Goal: Task Accomplishment & Management: Complete application form

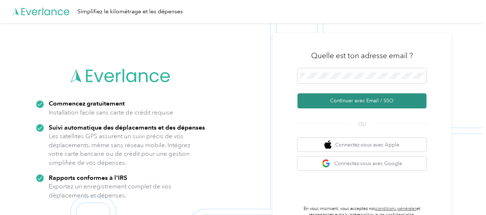
click at [363, 102] on font "Continuer avec Email / SSO" at bounding box center [361, 101] width 63 height 6
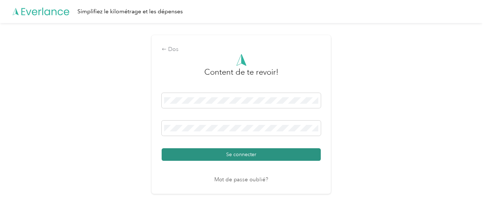
click at [192, 152] on button "Se connecter" at bounding box center [241, 154] width 159 height 13
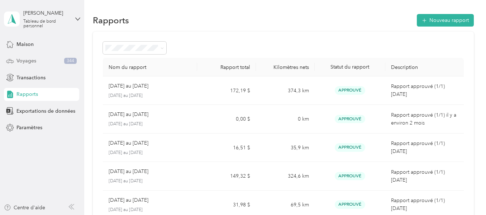
click at [31, 58] on font "Voyages" at bounding box center [26, 61] width 20 height 6
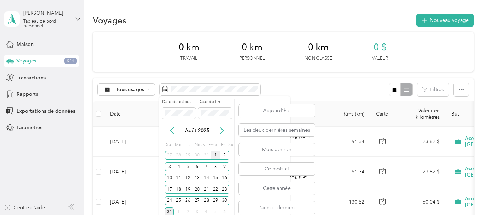
click at [214, 157] on font "1" at bounding box center [215, 154] width 3 height 5
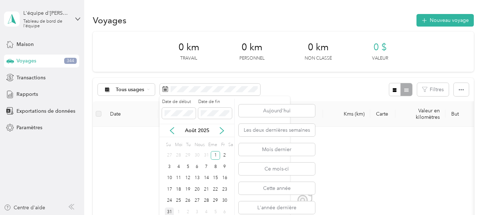
click at [167, 210] on font "31" at bounding box center [169, 211] width 5 height 5
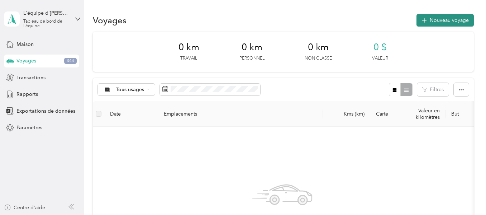
click at [444, 24] on button "Nouveau voyage" at bounding box center [445, 20] width 57 height 13
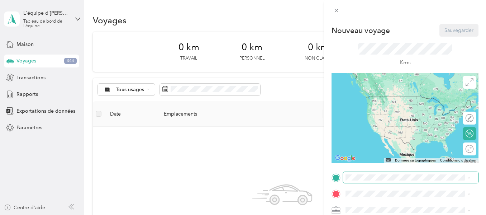
click at [361, 181] on span at bounding box center [411, 177] width 136 height 11
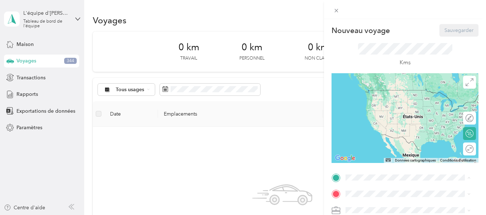
click at [377, 96] on div "[STREET_ADDRESS]" at bounding box center [382, 96] width 46 height 15
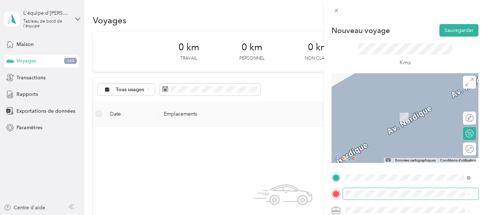
click at [354, 198] on span at bounding box center [411, 193] width 136 height 11
click at [420, 119] on div "Iga Stoneham 335 Chimique. [STREET_ADDRESS], [GEOGRAPHIC_DATA], [GEOGRAPHIC_DAT…" at bounding box center [413, 120] width 109 height 30
click at [420, 119] on font "335 Chimique. [STREET_ADDRESS], [GEOGRAPHIC_DATA], [GEOGRAPHIC_DATA], [GEOGRAPH…" at bounding box center [413, 123] width 108 height 21
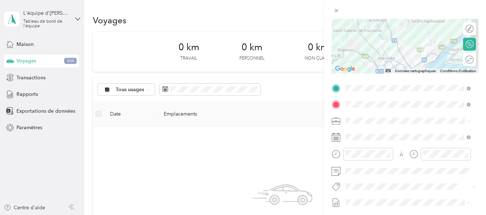
scroll to position [108, 0]
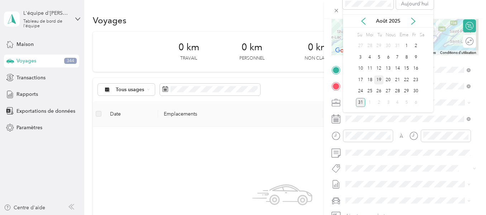
click at [383, 81] on div "19" at bounding box center [378, 79] width 9 height 9
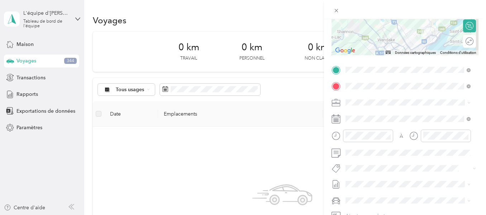
click at [383, 81] on div "19" at bounding box center [378, 79] width 9 height 9
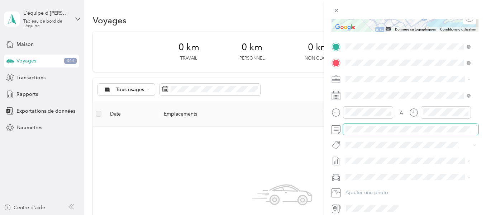
scroll to position [143, 0]
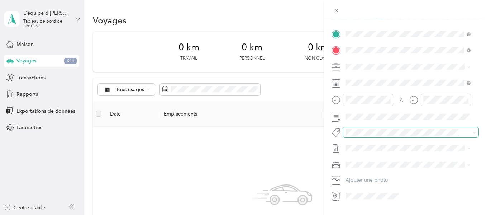
click at [364, 136] on span at bounding box center [405, 133] width 124 height 8
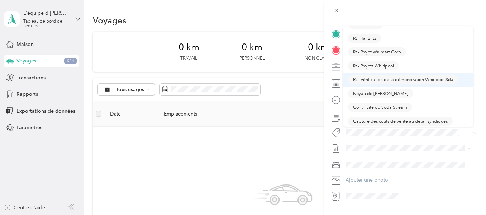
scroll to position [681, 0]
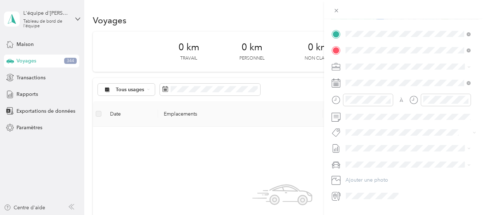
click at [380, 73] on font "Noyau de [PERSON_NAME]" at bounding box center [380, 74] width 55 height 5
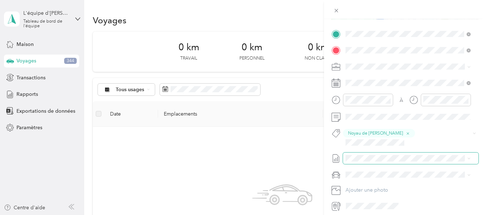
click at [355, 153] on span at bounding box center [411, 157] width 136 height 11
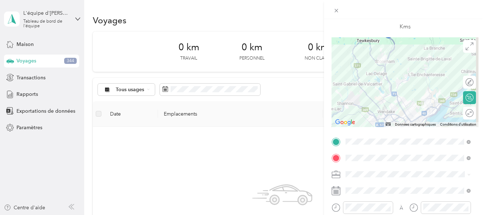
scroll to position [0, 0]
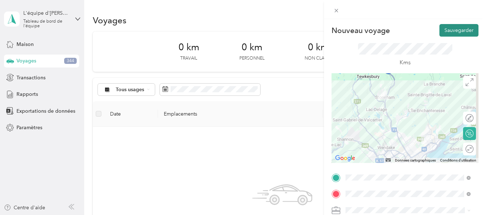
click at [455, 29] on font "Sauvegarder" at bounding box center [459, 30] width 29 height 6
click at [25, 96] on div "Nouveau voyage Sauvegarder Ce voyage ne peut pas être modifié, car il est en co…" at bounding box center [243, 107] width 486 height 215
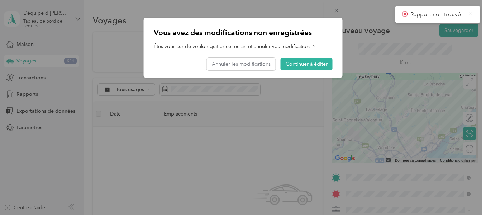
click at [470, 14] on icon at bounding box center [470, 14] width 5 height 6
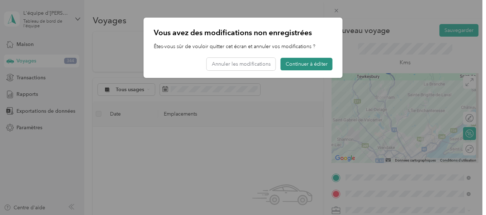
click at [303, 65] on font "Continuer à éditer" at bounding box center [307, 64] width 42 height 6
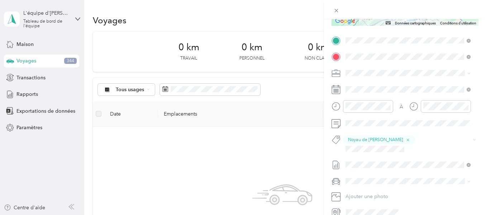
scroll to position [143, 0]
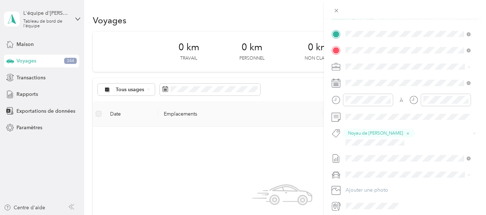
click at [238, 84] on div "Nouveau voyage Sauvegarder Ce voyage ne peut pas être modifié, car il est en co…" at bounding box center [243, 107] width 486 height 215
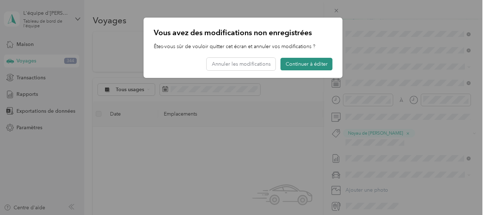
click at [289, 63] on font "Continuer à éditer" at bounding box center [307, 64] width 42 height 6
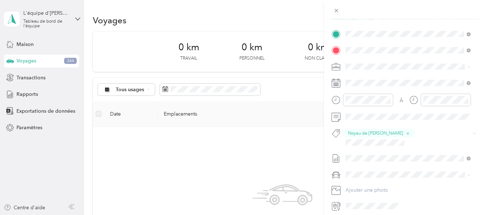
click at [204, 89] on div "Nouveau voyage Sauvegarder Ce voyage ne peut pas être modifié, car il est en co…" at bounding box center [243, 107] width 486 height 215
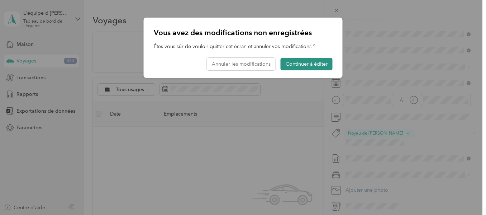
click at [312, 59] on button "Continuer à éditer" at bounding box center [307, 64] width 52 height 13
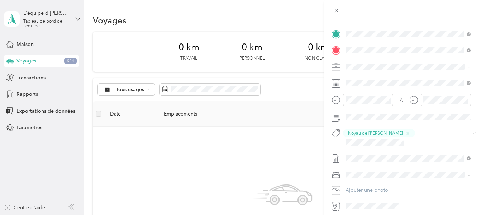
click at [20, 95] on div "Nouveau voyage Sauvegarder Ce voyage ne peut pas être modifié, car il est en co…" at bounding box center [243, 107] width 486 height 215
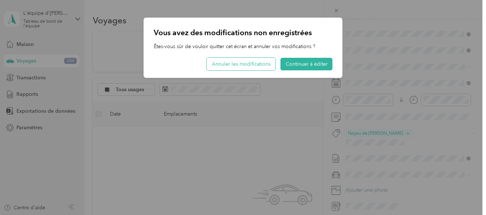
click at [250, 65] on font "Annuler les modifications" at bounding box center [241, 64] width 59 height 6
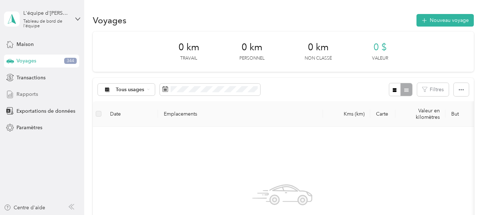
click at [18, 97] on font "Rapports" at bounding box center [27, 94] width 22 height 6
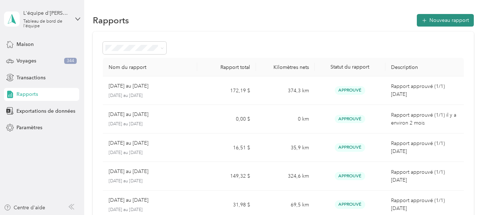
click at [440, 22] on font "Nouveau rapport" at bounding box center [449, 20] width 39 height 6
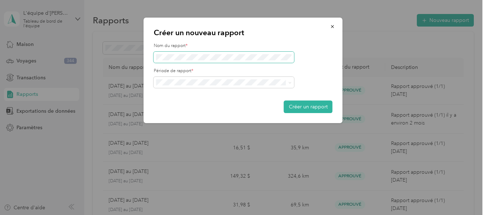
click at [180, 60] on span at bounding box center [224, 57] width 141 height 11
click at [177, 53] on span at bounding box center [224, 57] width 141 height 11
click at [306, 108] on font "Créer un rapport" at bounding box center [308, 107] width 39 height 6
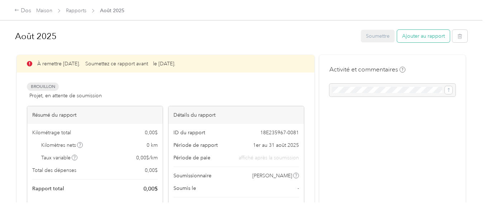
click at [422, 40] on button "Ajouter au rapport" at bounding box center [423, 36] width 53 height 13
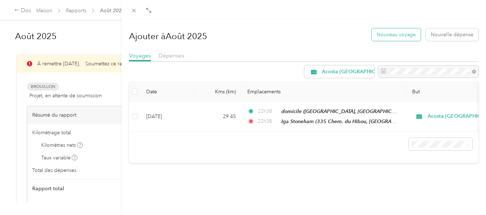
click at [403, 34] on font "Nouveau voyage" at bounding box center [396, 35] width 39 height 6
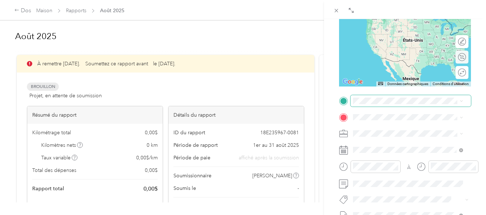
scroll to position [108, 0]
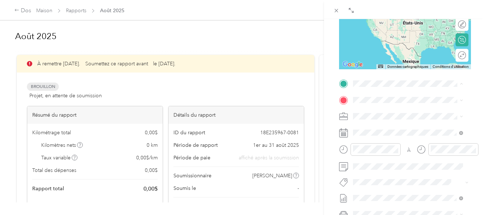
click at [369, 119] on font "[STREET_ADDRESS]" at bounding box center [390, 120] width 46 height 6
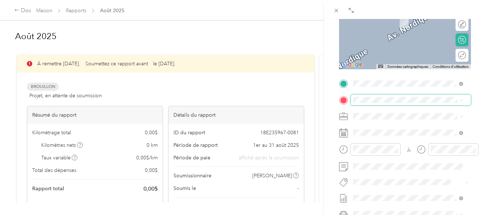
click at [373, 103] on span at bounding box center [411, 99] width 120 height 11
click at [392, 144] on font "335 Chimique. [STREET_ADDRESS], [GEOGRAPHIC_DATA], [GEOGRAPHIC_DATA], [GEOGRAPH…" at bounding box center [408, 147] width 82 height 29
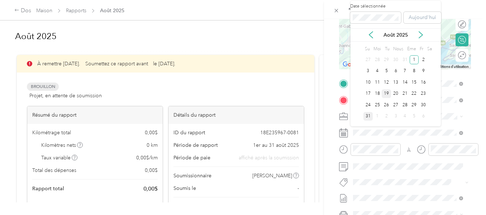
click at [387, 97] on div "19" at bounding box center [386, 93] width 9 height 9
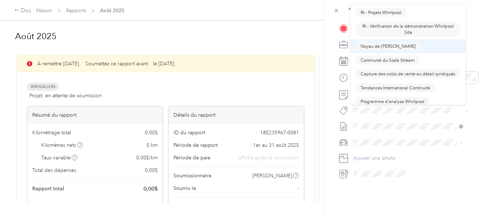
scroll to position [717, 0]
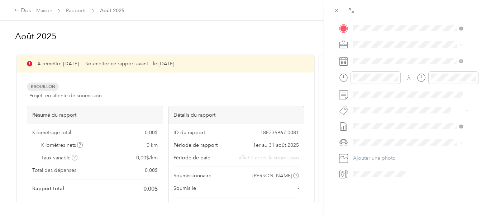
click at [378, 33] on button "Noyau de [PERSON_NAME]" at bounding box center [388, 29] width 65 height 9
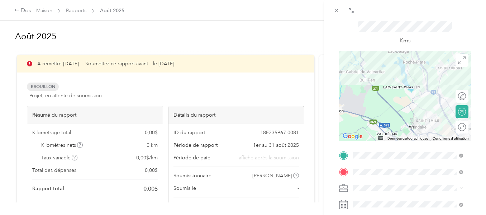
scroll to position [0, 0]
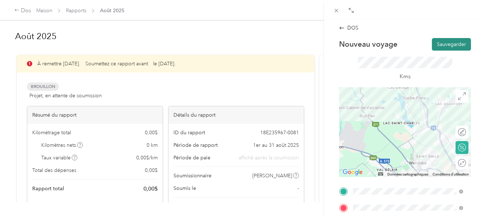
click at [442, 42] on font "Sauvegarder" at bounding box center [451, 44] width 29 height 6
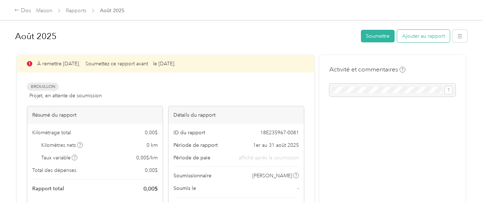
click at [430, 34] on font "Ajouter au rapport" at bounding box center [423, 36] width 43 height 6
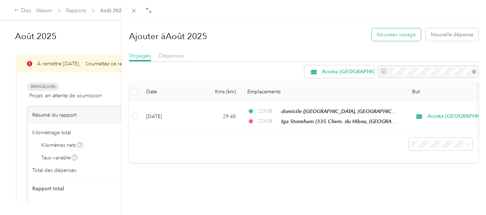
click at [400, 36] on font "Nouveau voyage" at bounding box center [396, 35] width 39 height 6
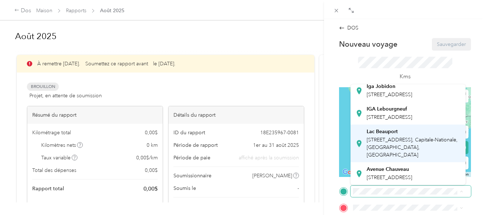
scroll to position [167, 0]
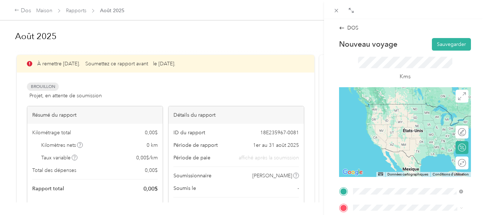
click at [411, 120] on font "335 Chimique. [STREET_ADDRESS], [GEOGRAPHIC_DATA], [GEOGRAPHIC_DATA], [GEOGRAPH…" at bounding box center [408, 126] width 82 height 29
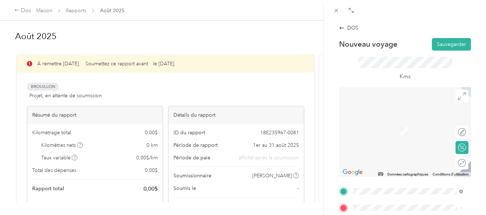
click at [378, 129] on font "[STREET_ADDRESS]" at bounding box center [390, 131] width 46 height 6
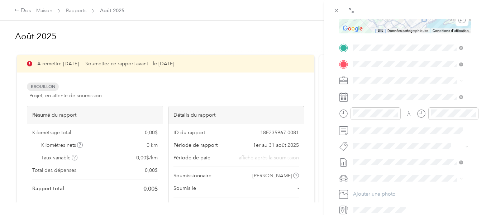
scroll to position [179, 0]
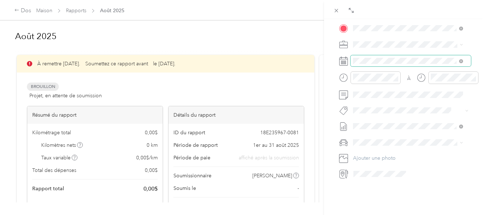
click at [387, 65] on span at bounding box center [411, 60] width 120 height 11
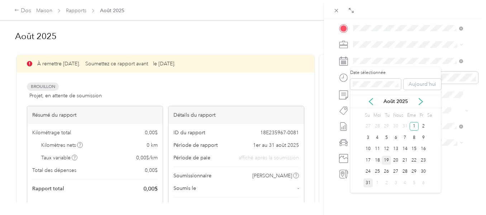
click at [385, 159] on font "19" at bounding box center [386, 159] width 5 height 5
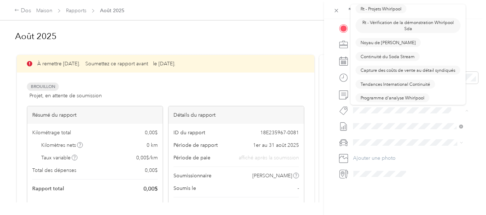
scroll to position [683, 0]
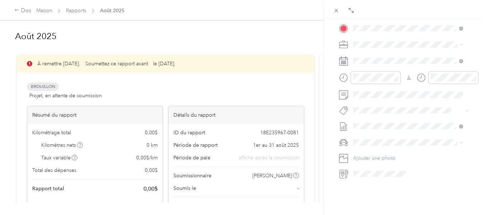
click at [369, 65] on font "Noyau de [PERSON_NAME]" at bounding box center [388, 61] width 55 height 5
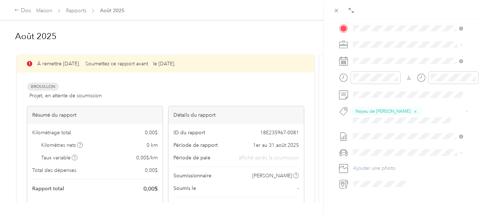
click at [330, 34] on div "DOS Nouveau voyage Sauvegarder Ce voyage ne peut pas être modifié, car il est e…" at bounding box center [405, 126] width 162 height 215
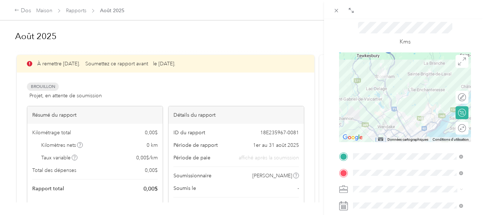
scroll to position [0, 0]
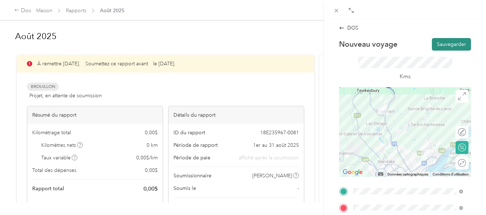
click at [451, 43] on font "Sauvegarder" at bounding box center [451, 44] width 29 height 6
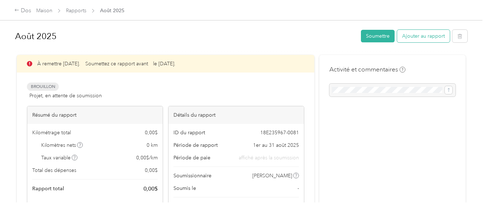
click at [421, 36] on font "Ajouter au rapport" at bounding box center [423, 36] width 43 height 6
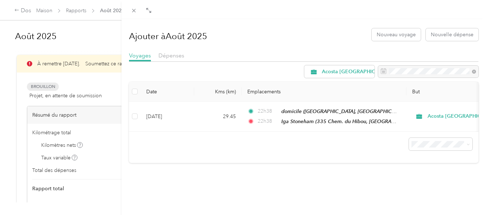
click at [266, 177] on div "Ajouter à [DATE] Nouveau voyage Nouvelle dépense Voyages Dépenses Acosta [GEOGR…" at bounding box center [304, 126] width 365 height 215
click at [266, 181] on div "Ajouter à [DATE] Nouveau voyage Nouvelle dépense Voyages Dépenses Acosta [GEOGR…" at bounding box center [304, 126] width 365 height 215
click at [400, 34] on font "Nouveau voyage" at bounding box center [396, 35] width 39 height 6
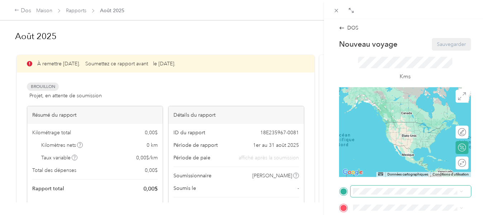
click at [370, 195] on span at bounding box center [411, 190] width 120 height 11
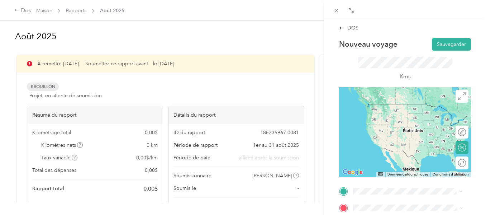
click at [413, 128] on font "335 Chimique. [STREET_ADDRESS], [GEOGRAPHIC_DATA], [GEOGRAPHIC_DATA], [GEOGRAPH…" at bounding box center [408, 125] width 82 height 29
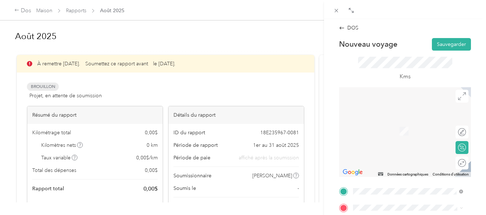
click at [398, 127] on div "[STREET_ADDRESS]" at bounding box center [390, 123] width 46 height 15
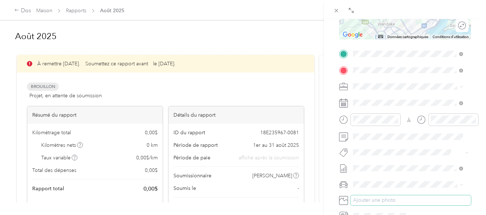
scroll to position [143, 0]
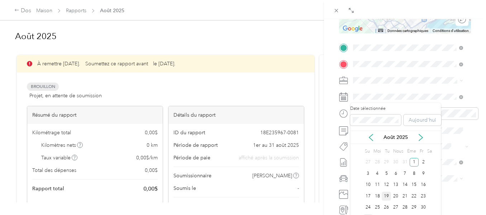
click at [388, 193] on font "19" at bounding box center [386, 196] width 5 height 6
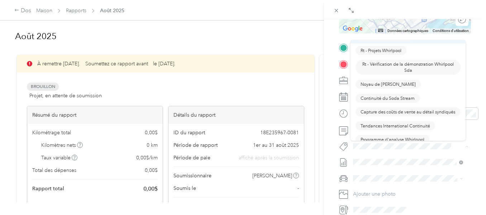
scroll to position [717, 0]
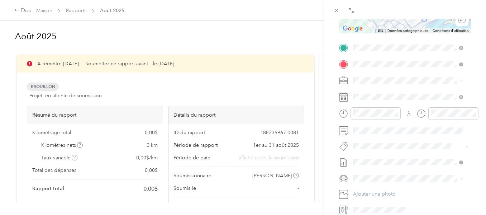
click at [378, 71] on button "Noyau de [PERSON_NAME]" at bounding box center [388, 66] width 65 height 9
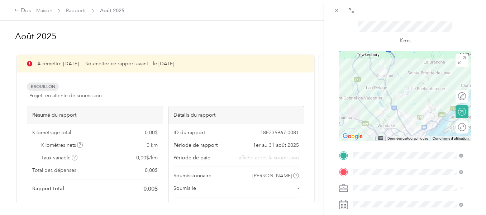
scroll to position [0, 0]
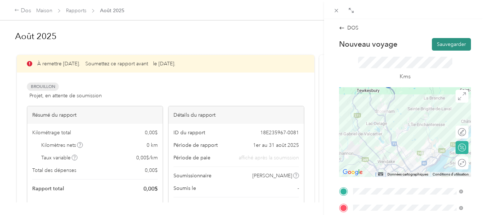
click at [452, 47] on button "Sauvegarder" at bounding box center [451, 44] width 39 height 13
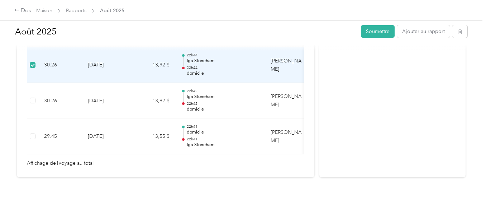
scroll to position [241, 0]
drag, startPoint x: 259, startPoint y: 60, endPoint x: 403, endPoint y: 71, distance: 144.5
click at [403, 71] on div "Activité et commentaires" at bounding box center [392, 0] width 146 height 353
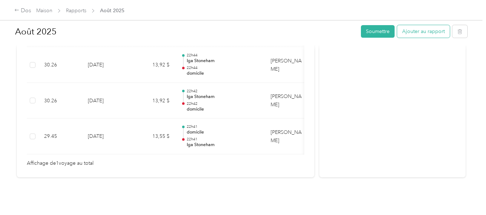
click at [418, 29] on font "Ajouter au rapport" at bounding box center [423, 31] width 43 height 6
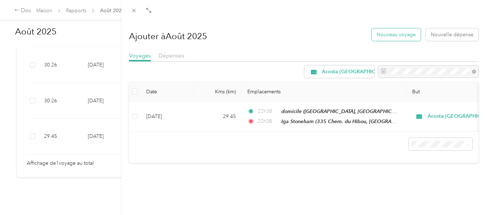
click at [394, 34] on font "Nouveau voyage" at bounding box center [396, 35] width 39 height 6
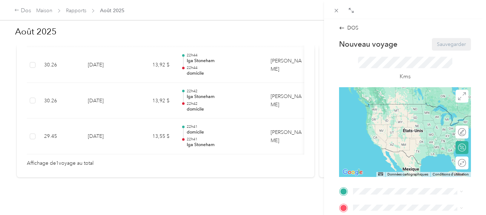
click at [370, 116] on div "[STREET_ADDRESS]" at bounding box center [390, 108] width 46 height 15
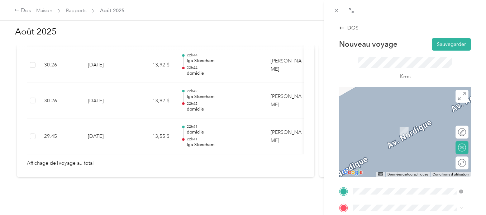
click at [410, 153] on div "Iga Jobidon [STREET_ADDRESS]" at bounding box center [390, 145] width 46 height 15
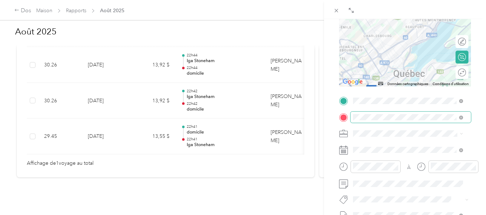
scroll to position [108, 0]
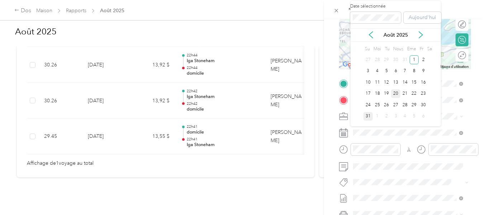
click at [396, 95] on font "20" at bounding box center [395, 93] width 5 height 5
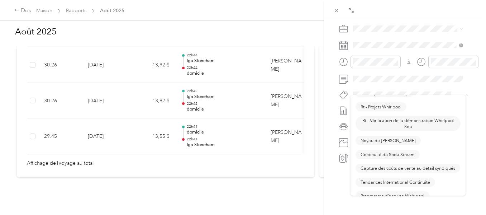
scroll to position [717, 0]
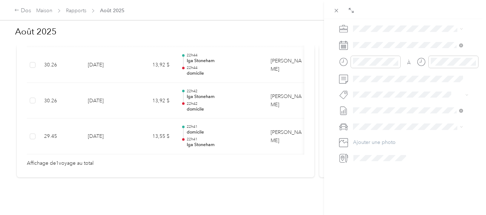
click at [395, 122] on button "Noyau de [PERSON_NAME]" at bounding box center [388, 117] width 65 height 9
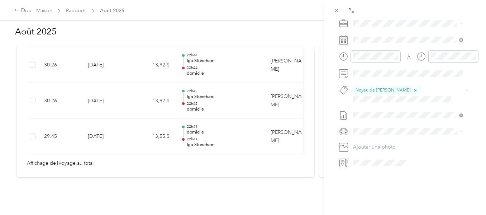
click at [330, 23] on div "DOS Nouveau voyage Sauvegarder Ce voyage ne peut pas être modifié, car il est e…" at bounding box center [405, 126] width 162 height 215
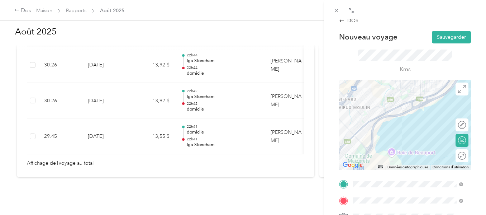
scroll to position [0, 0]
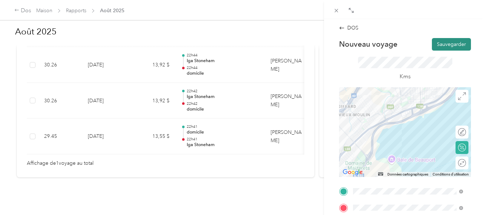
click at [444, 42] on font "Sauvegarder" at bounding box center [451, 44] width 29 height 6
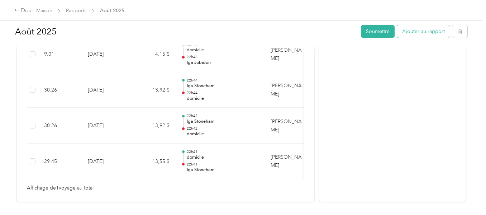
click at [431, 30] on font "Ajouter au rapport" at bounding box center [423, 31] width 43 height 6
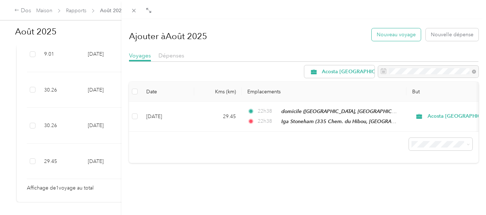
click at [402, 36] on font "Nouveau voyage" at bounding box center [396, 35] width 39 height 6
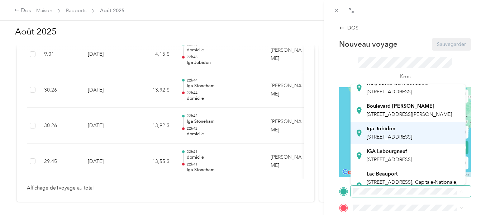
scroll to position [179, 0]
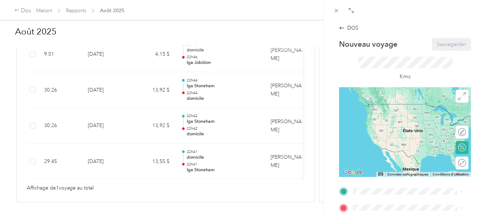
click at [367, 105] on div "Iga Jobidon [STREET_ADDRESS]" at bounding box center [390, 97] width 46 height 15
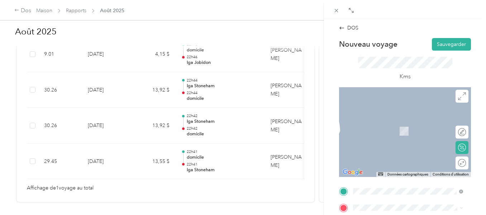
click at [370, 127] on div "[STREET_ADDRESS]" at bounding box center [390, 123] width 46 height 15
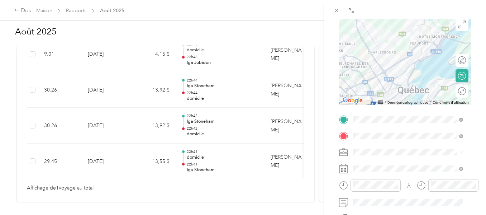
scroll to position [108, 0]
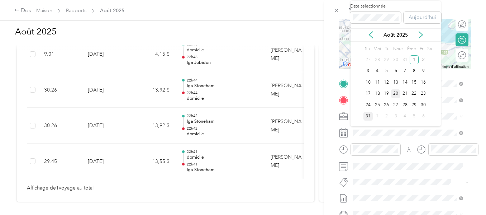
click at [396, 95] on font "20" at bounding box center [395, 93] width 5 height 5
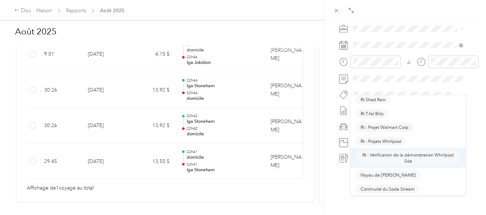
scroll to position [681, 0]
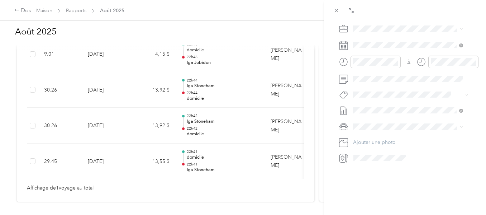
click at [380, 167] on ol "[PERSON_NAME], magasin de détail dédié Vente au détail dédiée aux vins Arterra …" at bounding box center [408, 144] width 115 height 100
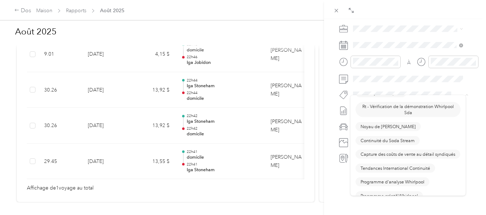
scroll to position [717, 0]
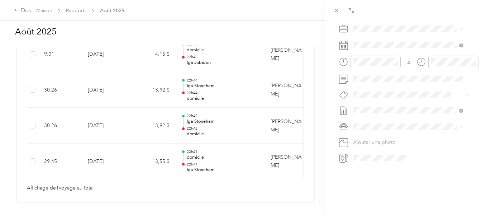
click at [387, 125] on li "Noyau de [PERSON_NAME]" at bounding box center [408, 119] width 115 height 14
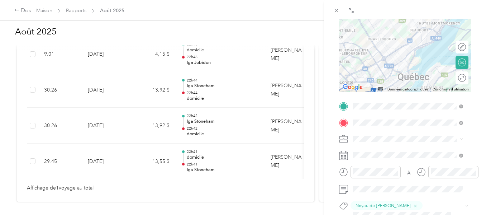
scroll to position [0, 0]
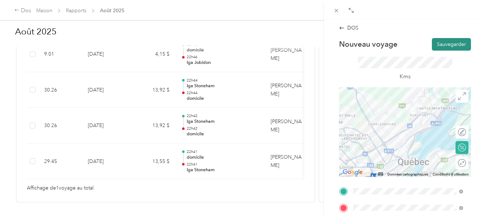
click at [456, 44] on font "Sauvegarder" at bounding box center [451, 44] width 29 height 6
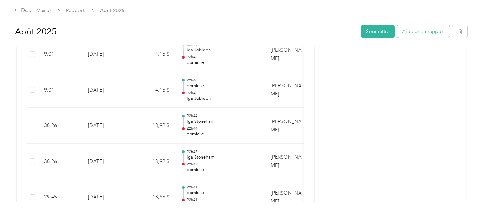
click at [415, 32] on font "Ajouter au rapport" at bounding box center [423, 31] width 43 height 6
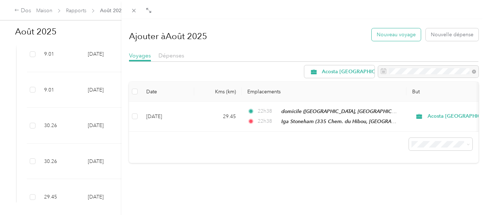
click at [397, 32] on font "Nouveau voyage" at bounding box center [396, 35] width 39 height 6
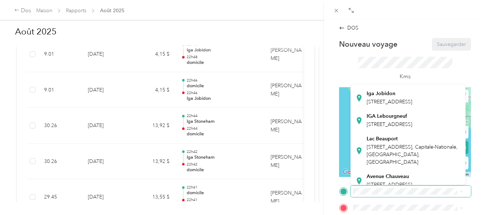
scroll to position [179, 0]
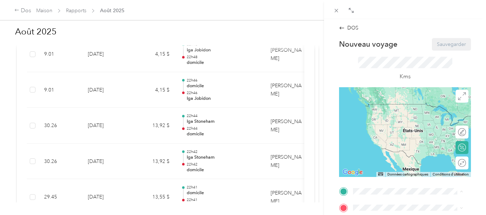
click at [409, 105] on div "Iga Jobidon [STREET_ADDRESS]" at bounding box center [390, 97] width 46 height 15
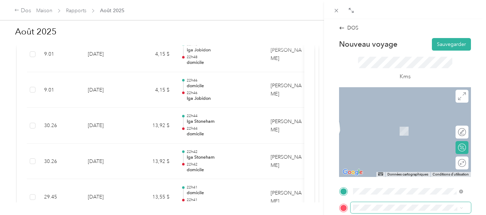
click at [359, 204] on span at bounding box center [411, 207] width 120 height 11
click at [376, 132] on font "[STREET_ADDRESS]" at bounding box center [390, 131] width 46 height 6
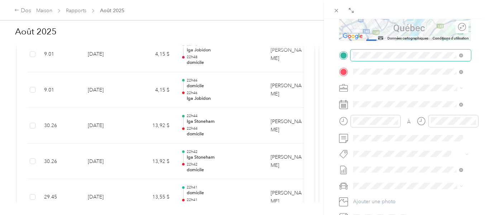
scroll to position [143, 0]
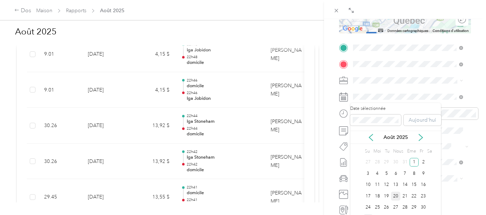
click at [394, 197] on font "20" at bounding box center [395, 195] width 5 height 5
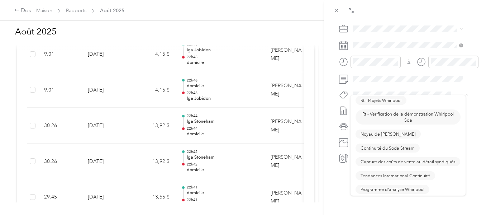
scroll to position [717, 0]
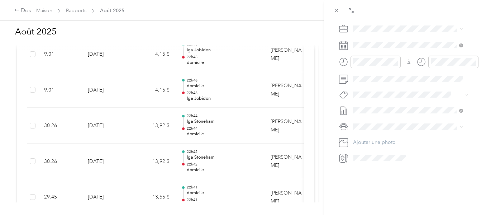
click at [369, 127] on li "Noyau de [PERSON_NAME]" at bounding box center [408, 120] width 115 height 14
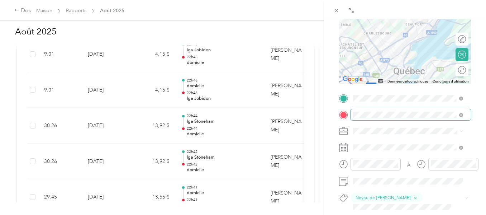
scroll to position [0, 0]
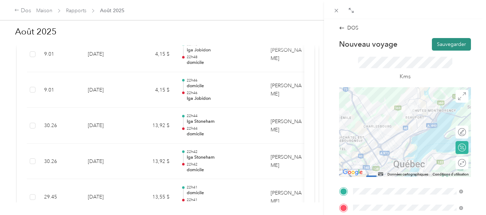
click at [454, 41] on font "Sauvegarder" at bounding box center [451, 44] width 29 height 6
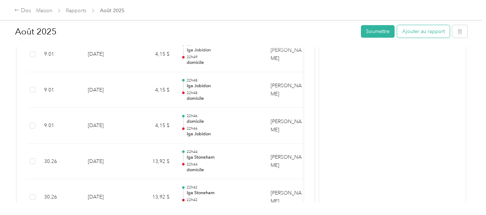
click at [436, 33] on font "Ajouter au rapport" at bounding box center [423, 31] width 43 height 6
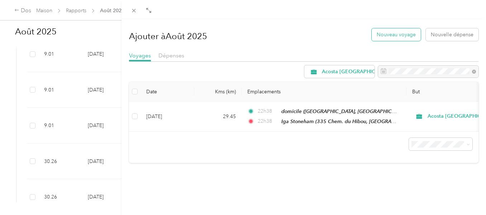
click at [391, 34] on font "Nouveau voyage" at bounding box center [396, 35] width 39 height 6
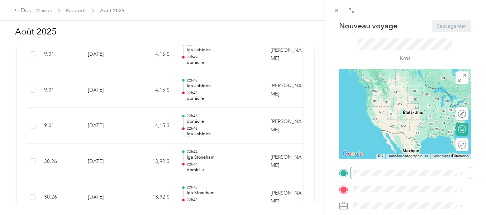
scroll to position [36, 0]
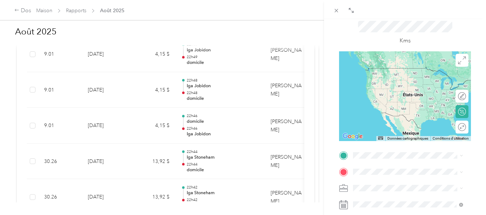
click at [392, 77] on font "[STREET_ADDRESS]" at bounding box center [390, 77] width 46 height 6
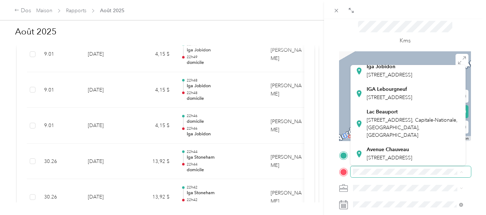
scroll to position [215, 0]
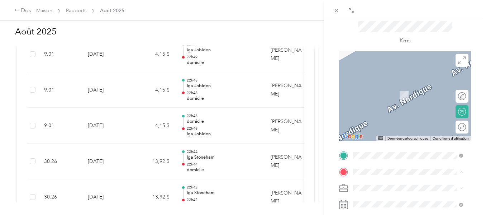
click at [412, 100] on font "[STREET_ADDRESS]" at bounding box center [390, 97] width 46 height 6
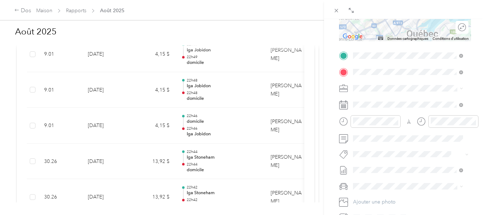
scroll to position [143, 0]
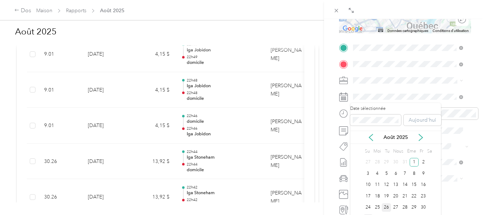
click at [386, 207] on font "26" at bounding box center [386, 206] width 5 height 5
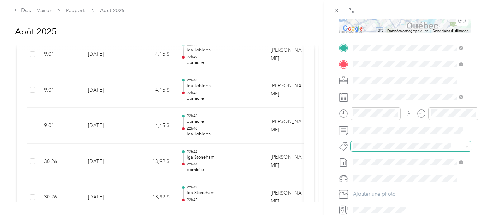
click at [397, 142] on span at bounding box center [405, 146] width 109 height 8
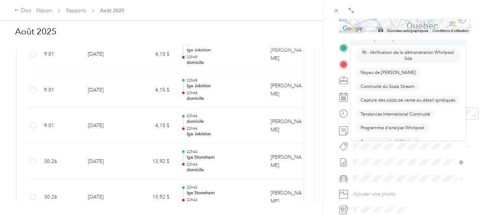
scroll to position [717, 0]
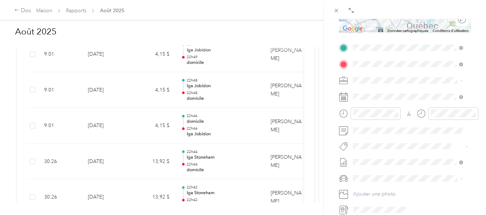
click at [363, 66] on font "Noyau de [PERSON_NAME]" at bounding box center [388, 63] width 55 height 5
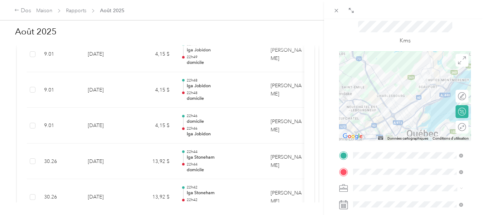
scroll to position [0, 0]
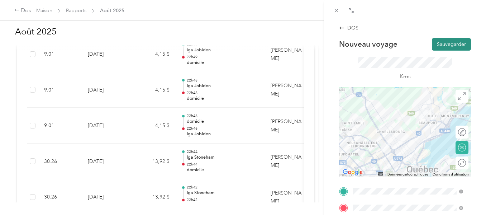
click at [451, 43] on font "Sauvegarder" at bounding box center [451, 44] width 29 height 6
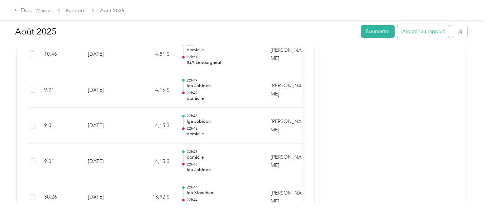
click at [431, 34] on font "Ajouter au rapport" at bounding box center [423, 31] width 43 height 6
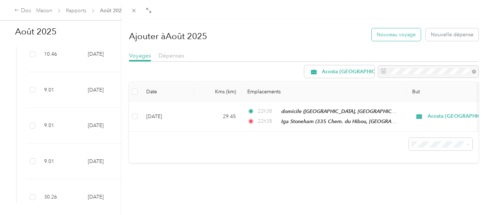
click at [396, 37] on font "Nouveau voyage" at bounding box center [396, 35] width 39 height 6
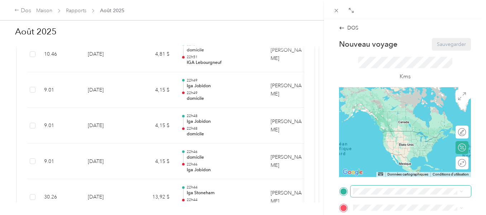
click at [365, 195] on span at bounding box center [411, 190] width 120 height 11
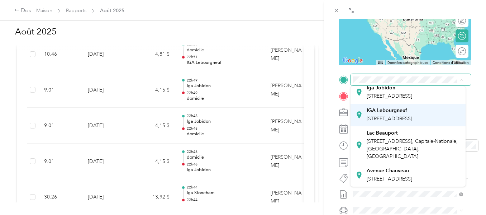
scroll to position [215, 0]
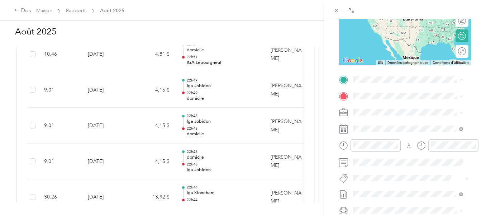
click at [385, 122] on font "[STREET_ADDRESS]" at bounding box center [390, 118] width 46 height 6
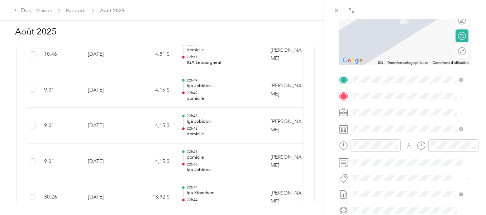
click at [374, 131] on font "[STREET_ADDRESS]" at bounding box center [390, 132] width 46 height 6
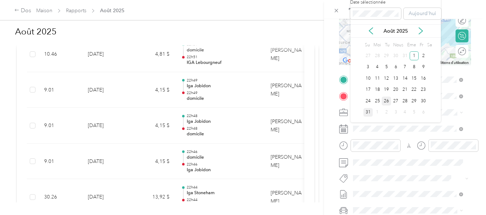
click at [384, 103] on font "26" at bounding box center [386, 100] width 5 height 5
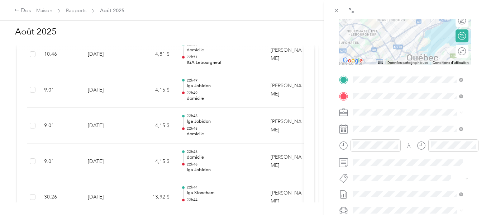
click at [384, 103] on font "26" at bounding box center [386, 99] width 5 height 6
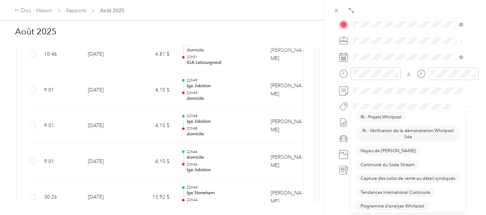
scroll to position [717, 0]
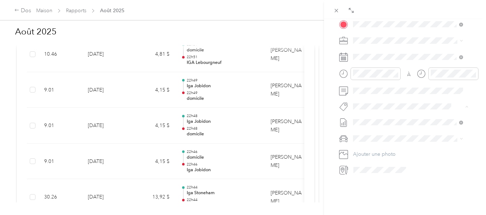
click at [387, 141] on font "Noyau de [PERSON_NAME]" at bounding box center [388, 138] width 55 height 5
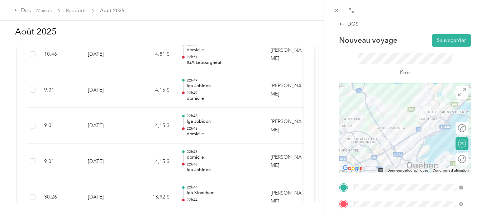
scroll to position [0, 0]
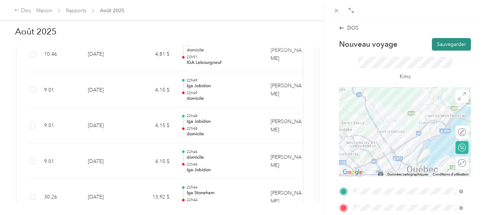
click at [451, 44] on font "Sauvegarder" at bounding box center [451, 44] width 29 height 6
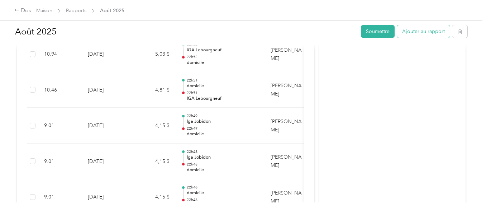
click at [410, 30] on font "Ajouter au rapport" at bounding box center [423, 31] width 43 height 6
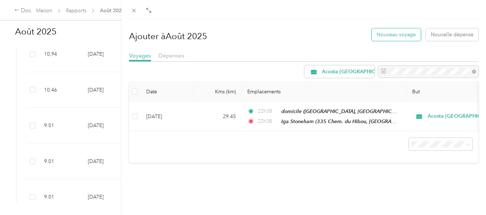
click at [403, 34] on font "Nouveau voyage" at bounding box center [396, 35] width 39 height 6
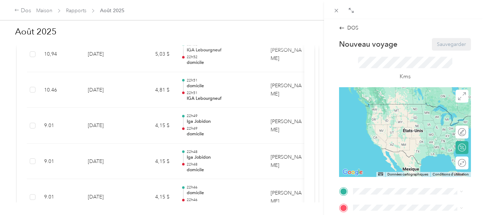
click at [393, 107] on div "[STREET_ADDRESS]" at bounding box center [390, 107] width 46 height 15
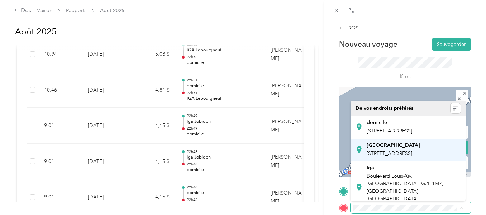
scroll to position [72, 0]
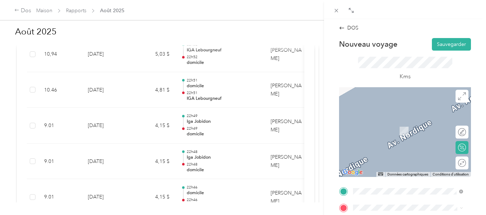
click at [390, 176] on font "[STREET_ADDRESS]" at bounding box center [390, 176] width 46 height 6
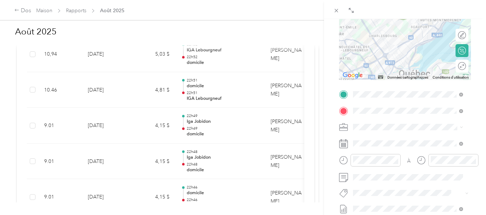
scroll to position [108, 0]
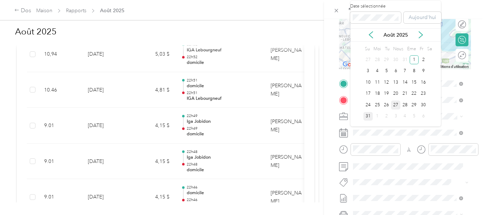
click at [394, 103] on font "27" at bounding box center [395, 104] width 5 height 5
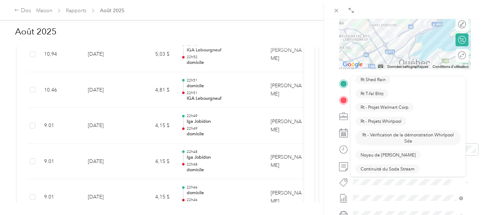
scroll to position [681, 0]
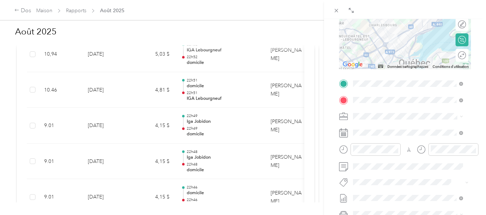
click at [376, 148] on ol "[PERSON_NAME], magasin de détail dédié Vente au détail dédiée aux vins Arterra …" at bounding box center [408, 122] width 115 height 100
click at [374, 143] on button "Noyau de [PERSON_NAME]" at bounding box center [388, 138] width 65 height 9
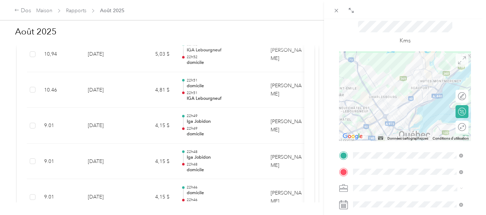
scroll to position [0, 0]
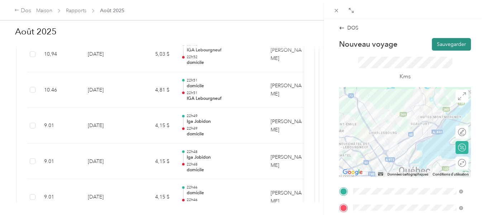
click at [457, 41] on font "Sauvegarder" at bounding box center [451, 44] width 29 height 6
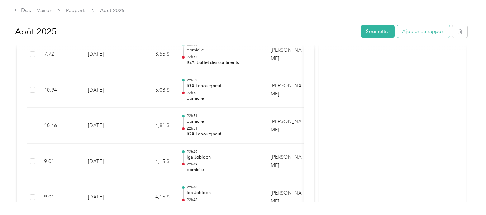
click at [426, 29] on font "Ajouter au rapport" at bounding box center [423, 31] width 43 height 6
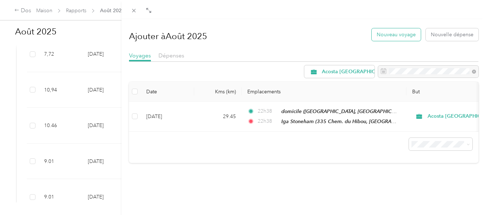
click at [389, 34] on font "Nouveau voyage" at bounding box center [396, 35] width 39 height 6
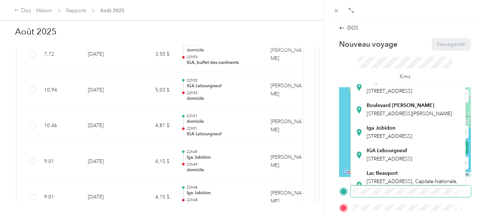
scroll to position [131, 0]
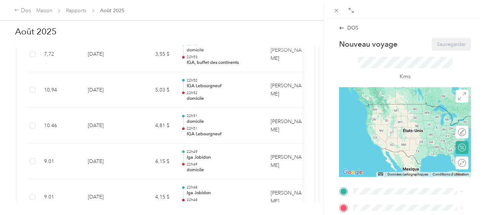
click at [383, 100] on div "IGA, buffet des continents [STREET_ADDRESS]" at bounding box center [398, 100] width 62 height 15
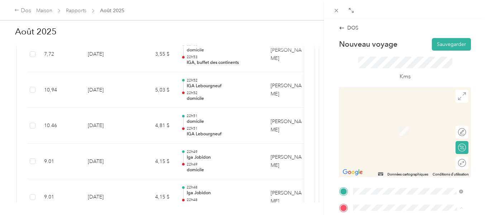
click at [378, 126] on div "[STREET_ADDRESS]" at bounding box center [390, 126] width 46 height 15
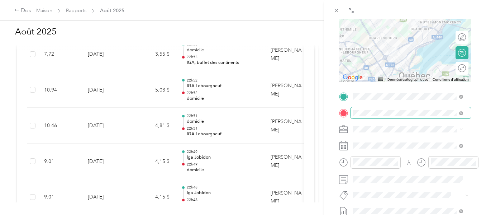
scroll to position [108, 0]
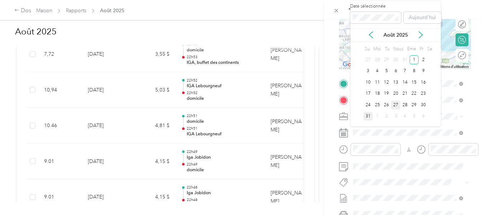
click at [394, 103] on font "27" at bounding box center [395, 104] width 5 height 5
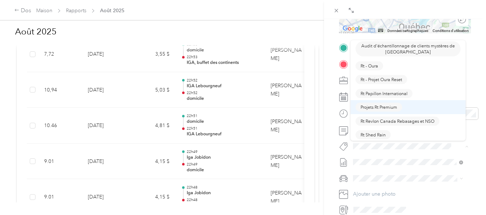
scroll to position [681, 0]
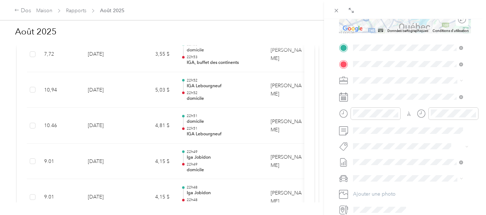
click at [372, 106] on li "Noyau de [PERSON_NAME]" at bounding box center [408, 100] width 115 height 14
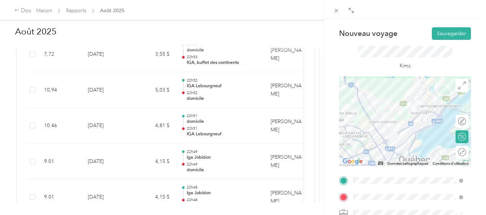
scroll to position [0, 0]
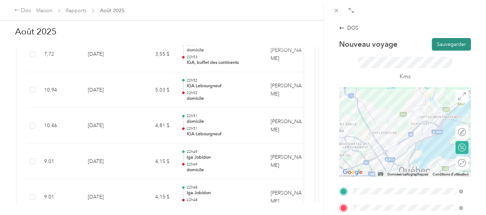
click at [447, 43] on font "Sauvegarder" at bounding box center [451, 44] width 29 height 6
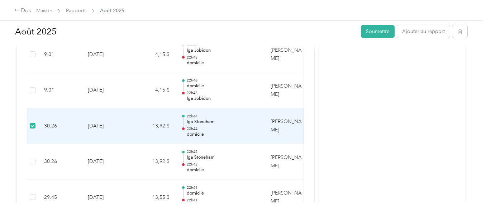
scroll to position [419, 0]
click at [461, 29] on button "button" at bounding box center [459, 31] width 15 height 13
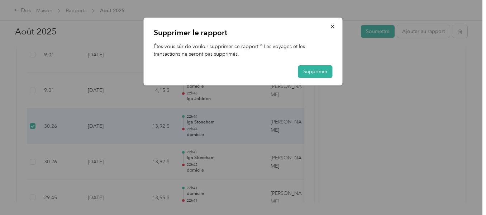
click at [323, 109] on div at bounding box center [243, 107] width 486 height 215
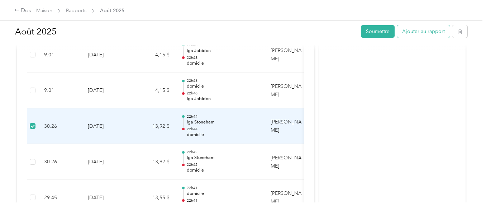
click at [398, 33] on button "Ajouter au rapport" at bounding box center [423, 31] width 53 height 13
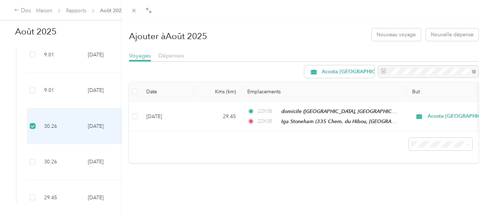
click at [285, 176] on div "Ajouter à [DATE] Nouveau voyage Nouvelle dépense Voyages Dépenses Acosta [GEOGR…" at bounding box center [304, 126] width 365 height 215
click at [30, 125] on div "Ajouter à [DATE] Nouveau voyage Nouvelle dépense Voyages Dépenses Acosta [GEOGR…" at bounding box center [243, 107] width 486 height 215
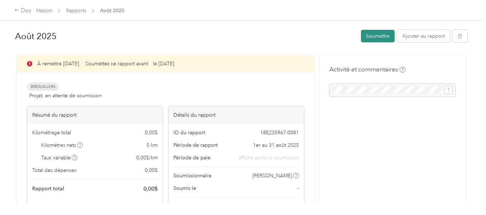
click at [375, 35] on font "Soumettre" at bounding box center [378, 36] width 24 height 6
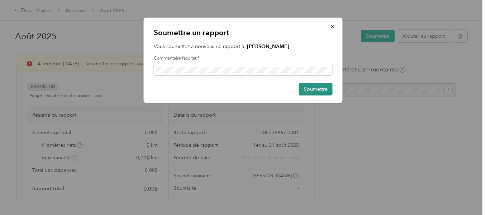
click at [320, 88] on font "Soumettre" at bounding box center [316, 89] width 24 height 6
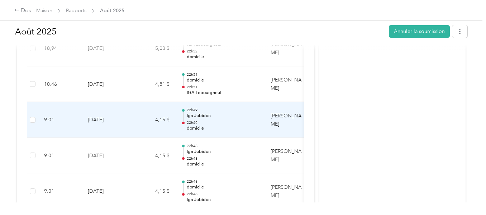
scroll to position [294, 0]
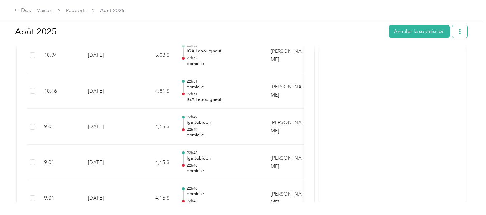
click at [458, 33] on icon "button" at bounding box center [460, 31] width 5 height 5
click at [338, 56] on div "Activité et commentaires Nécessite une approbation De Brenda Hildebrandt 31/08 …" at bounding box center [392, 53] width 146 height 585
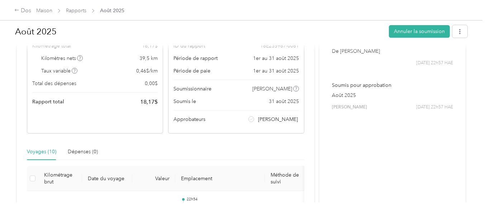
scroll to position [0, 0]
